Goal: Use online tool/utility: Utilize a website feature to perform a specific function

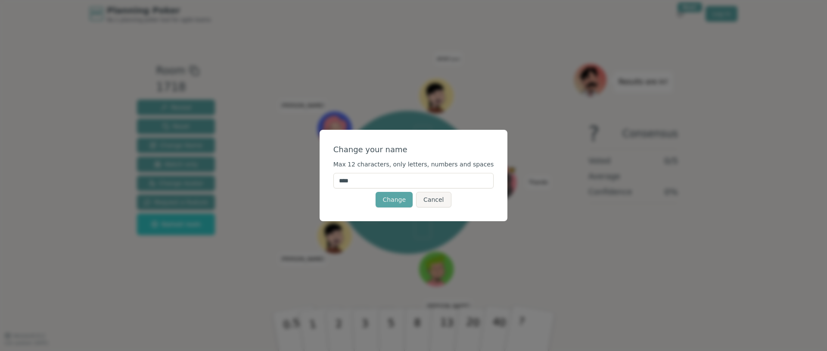
click at [441, 181] on input "****" at bounding box center [413, 181] width 161 height 16
type input "*******"
click button "Change" at bounding box center [394, 200] width 37 height 16
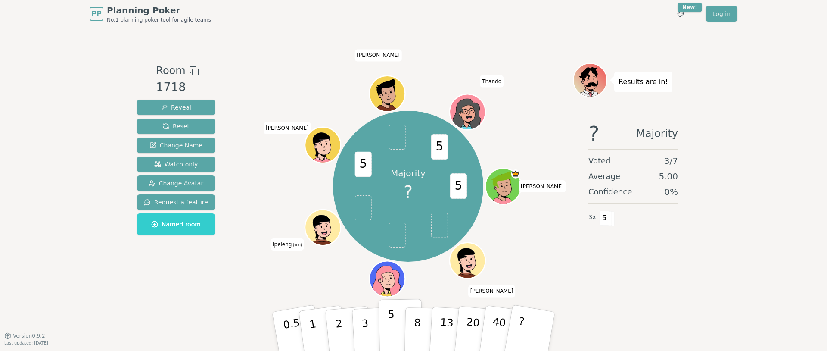
click at [389, 336] on p "5" at bounding box center [391, 331] width 7 height 47
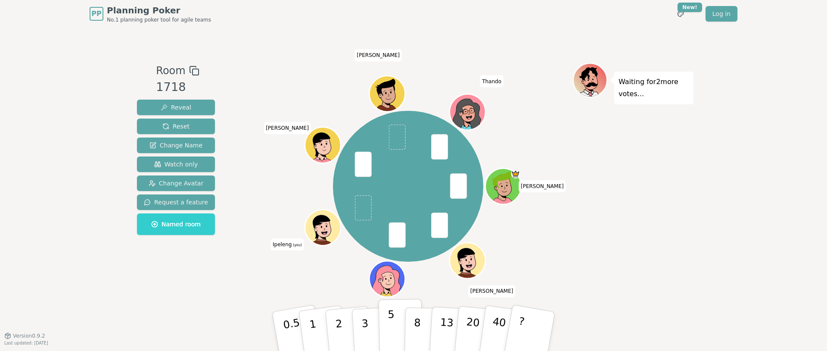
click at [398, 318] on button "5" at bounding box center [401, 331] width 44 height 65
click at [342, 337] on button "2" at bounding box center [348, 331] width 49 height 68
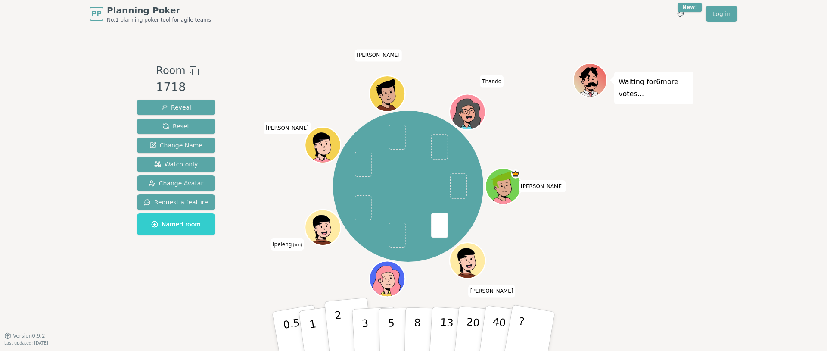
click at [342, 340] on p "2" at bounding box center [339, 332] width 11 height 47
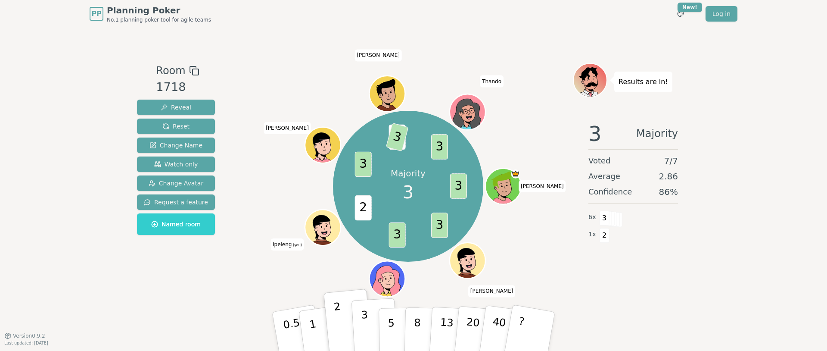
click at [363, 332] on p "3" at bounding box center [365, 331] width 9 height 47
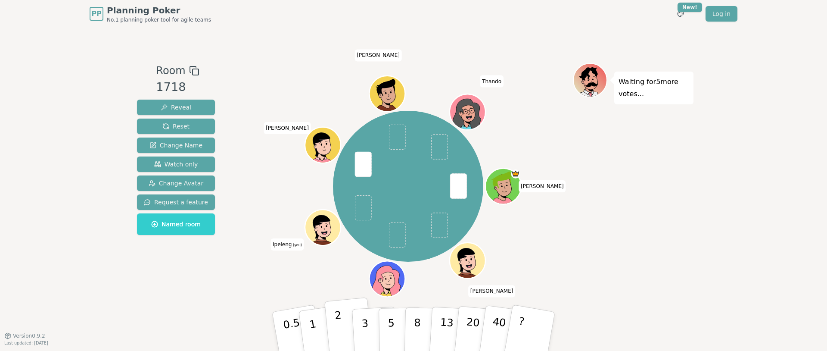
click at [341, 338] on p "2" at bounding box center [339, 332] width 11 height 47
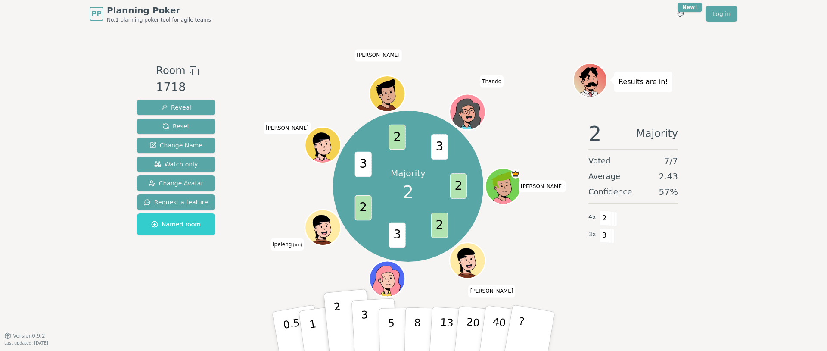
click at [373, 336] on button "3" at bounding box center [375, 331] width 47 height 67
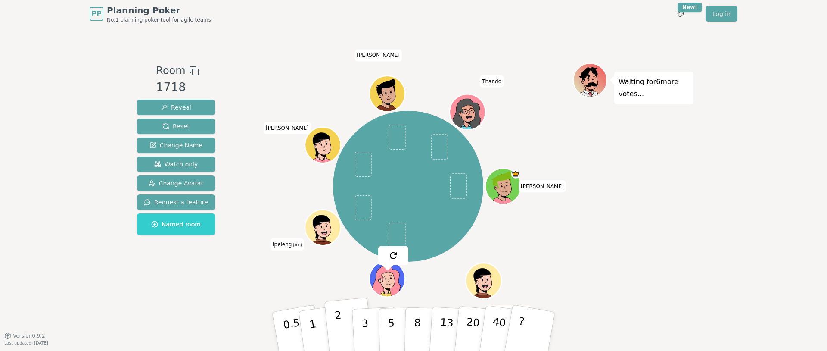
click at [334, 345] on button "2" at bounding box center [348, 331] width 49 height 68
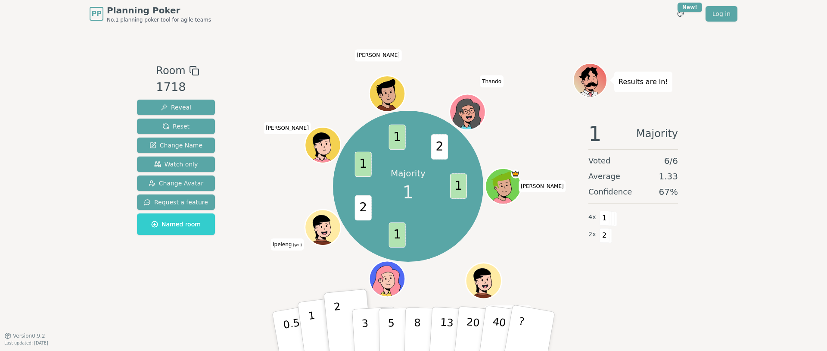
click at [312, 337] on p "1" at bounding box center [314, 332] width 13 height 47
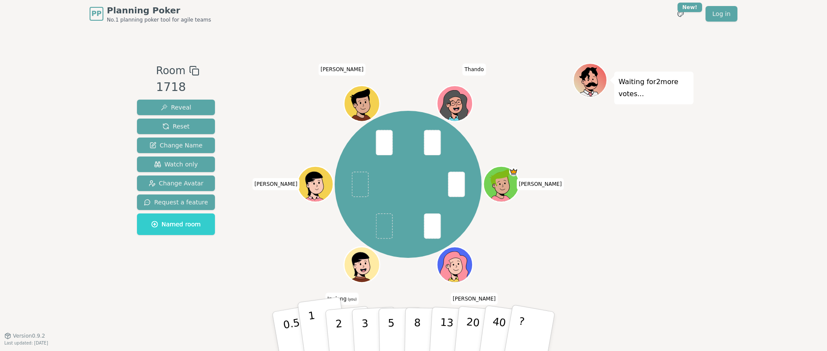
click at [316, 332] on button "1" at bounding box center [322, 331] width 51 height 70
click at [335, 334] on button "2" at bounding box center [348, 331] width 49 height 68
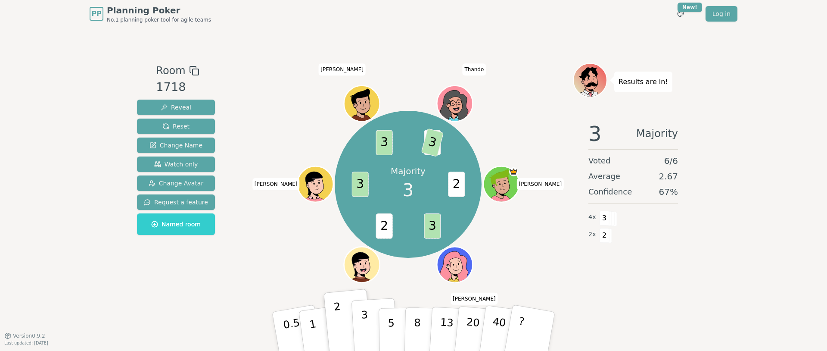
click at [358, 342] on button "3" at bounding box center [375, 331] width 47 height 67
